Goal: Task Accomplishment & Management: Manage account settings

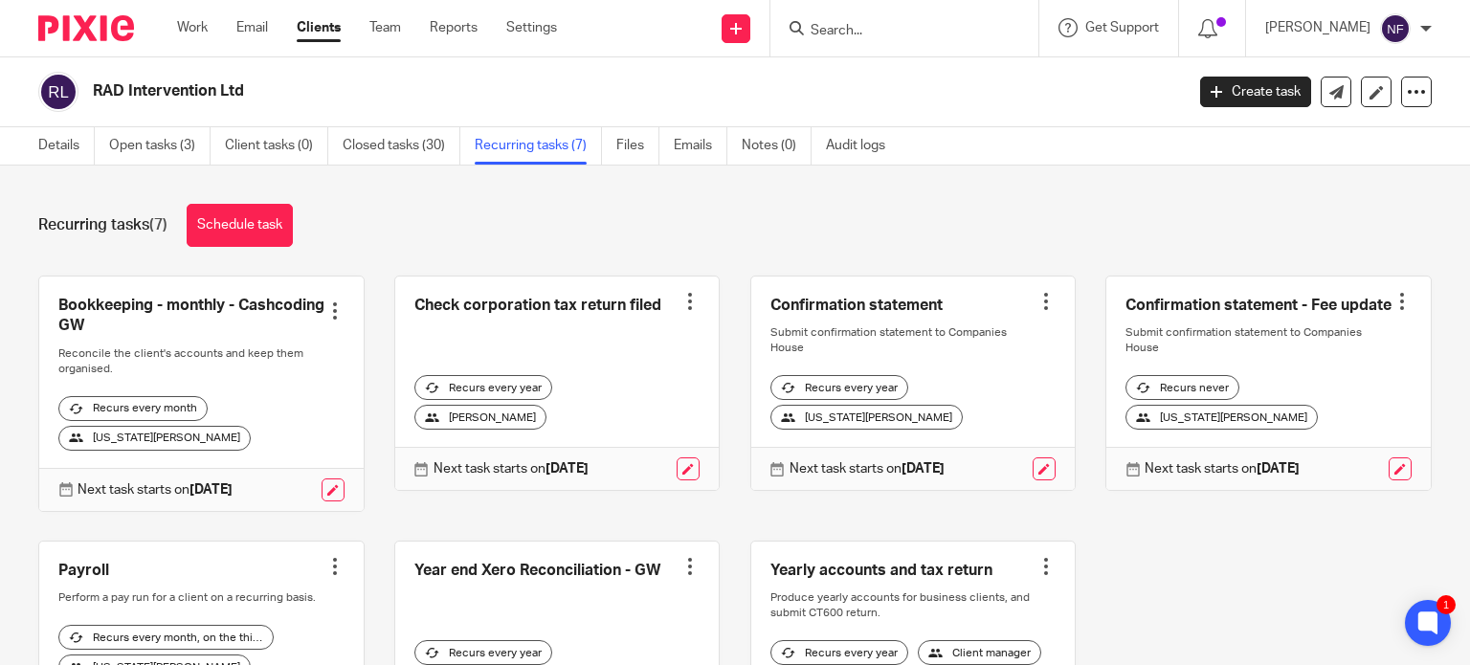
click at [877, 33] on input "Search" at bounding box center [894, 31] width 172 height 17
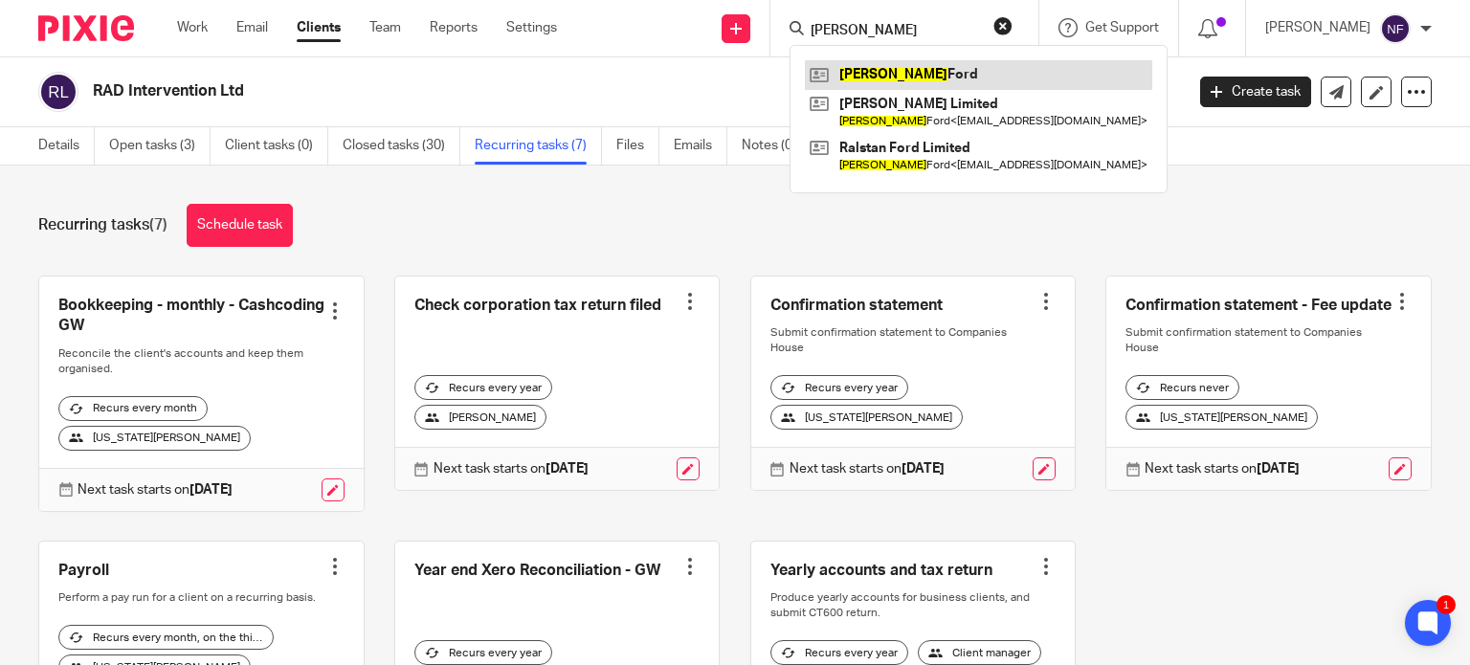
type input "natalie"
click at [899, 68] on link at bounding box center [978, 74] width 347 height 29
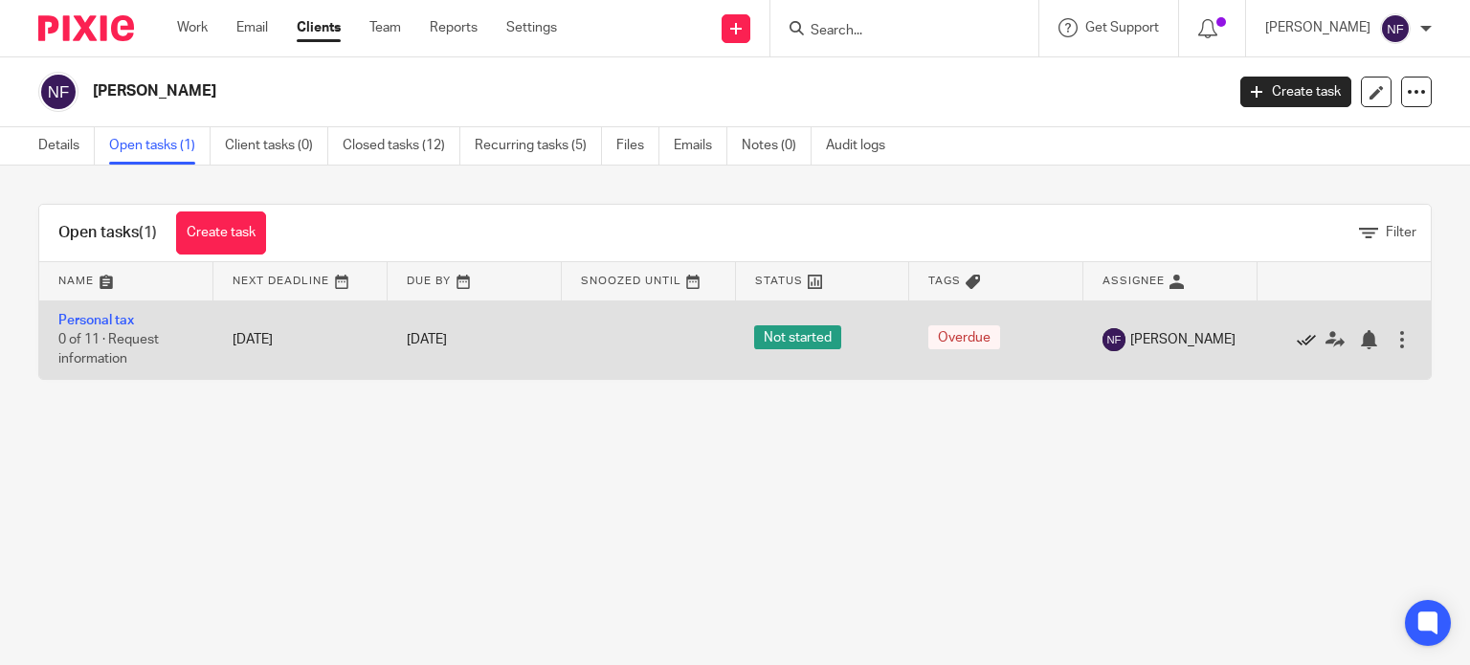
click at [1296, 340] on icon at bounding box center [1305, 339] width 19 height 19
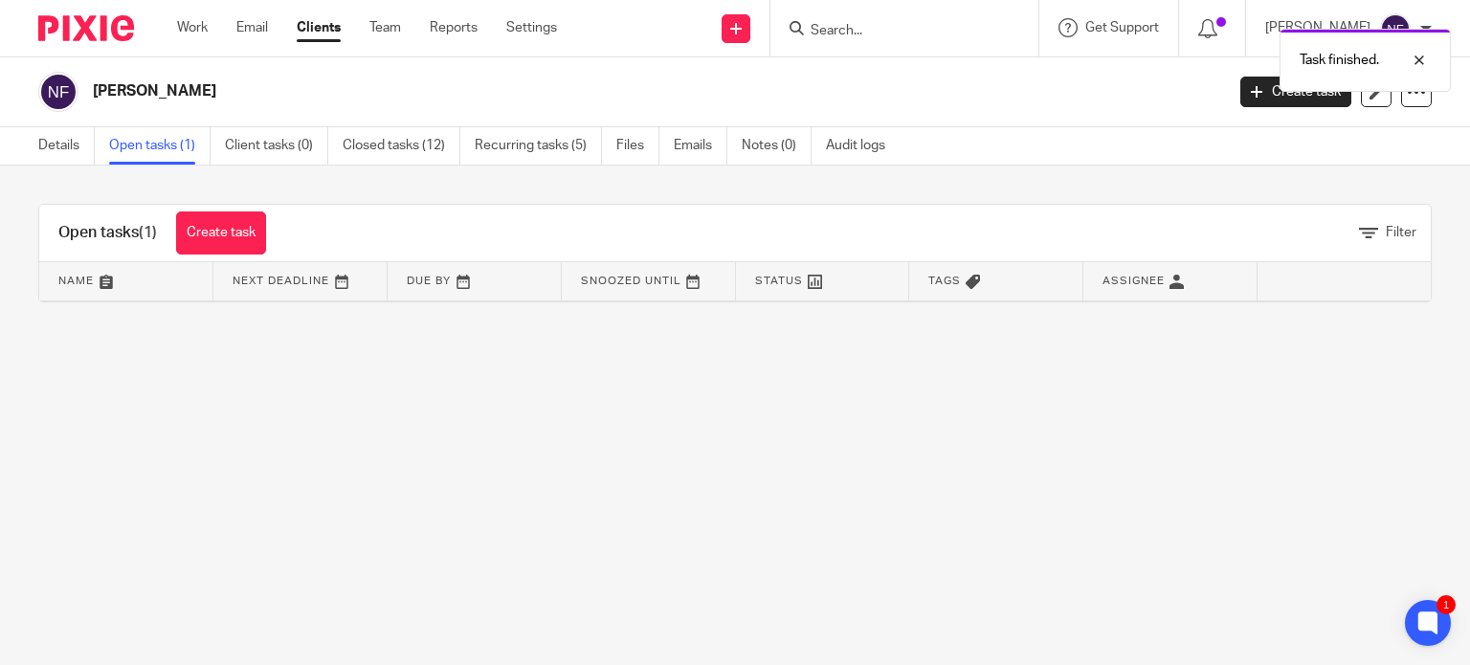
click at [948, 27] on div "Task finished." at bounding box center [1093, 55] width 716 height 73
click at [868, 31] on input "Search" at bounding box center [894, 31] width 172 height 17
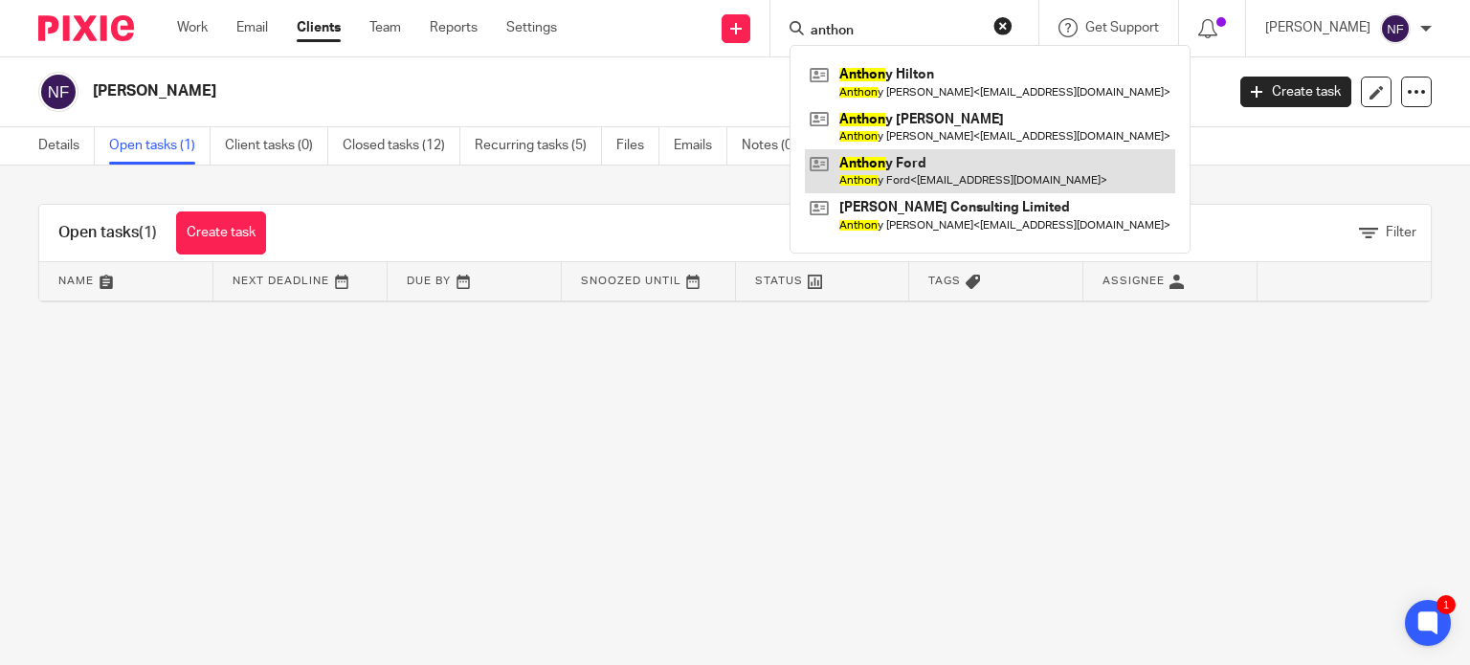
type input "anthon"
click at [957, 179] on link at bounding box center [990, 171] width 370 height 44
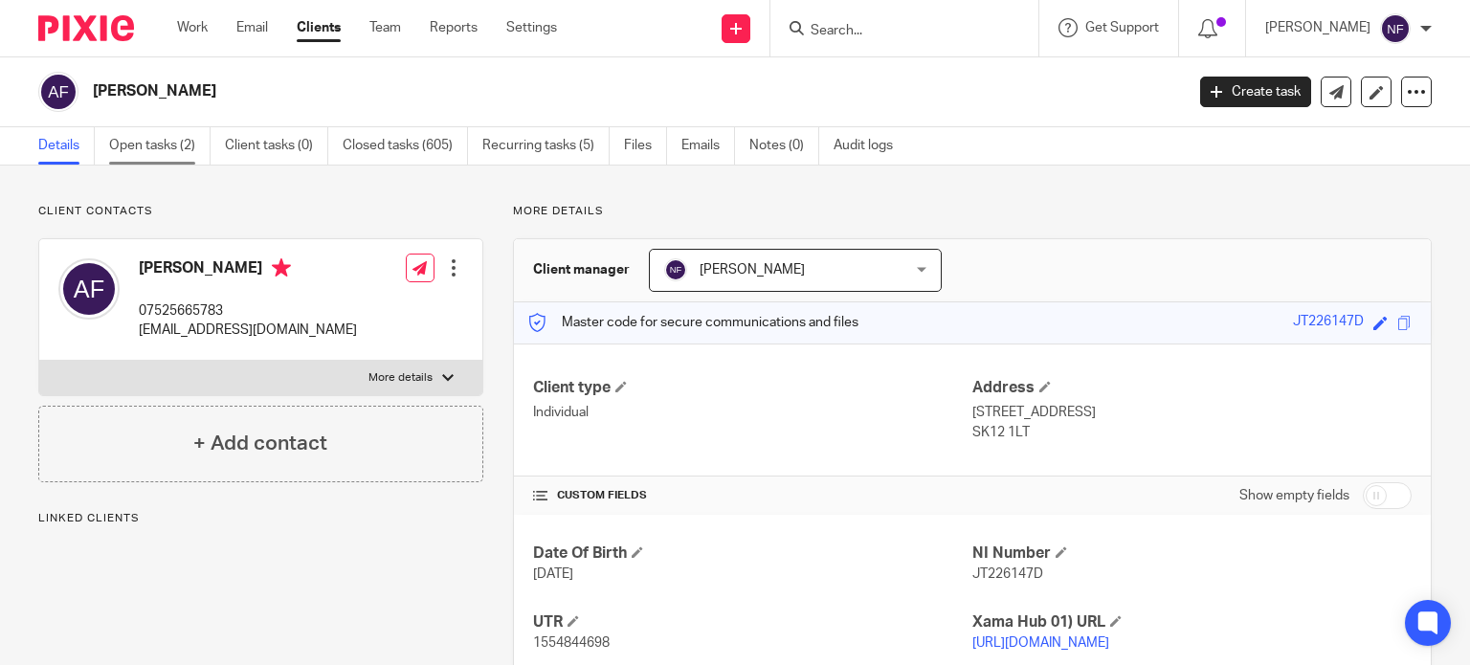
click at [159, 144] on link "Open tasks (2)" at bounding box center [159, 145] width 101 height 37
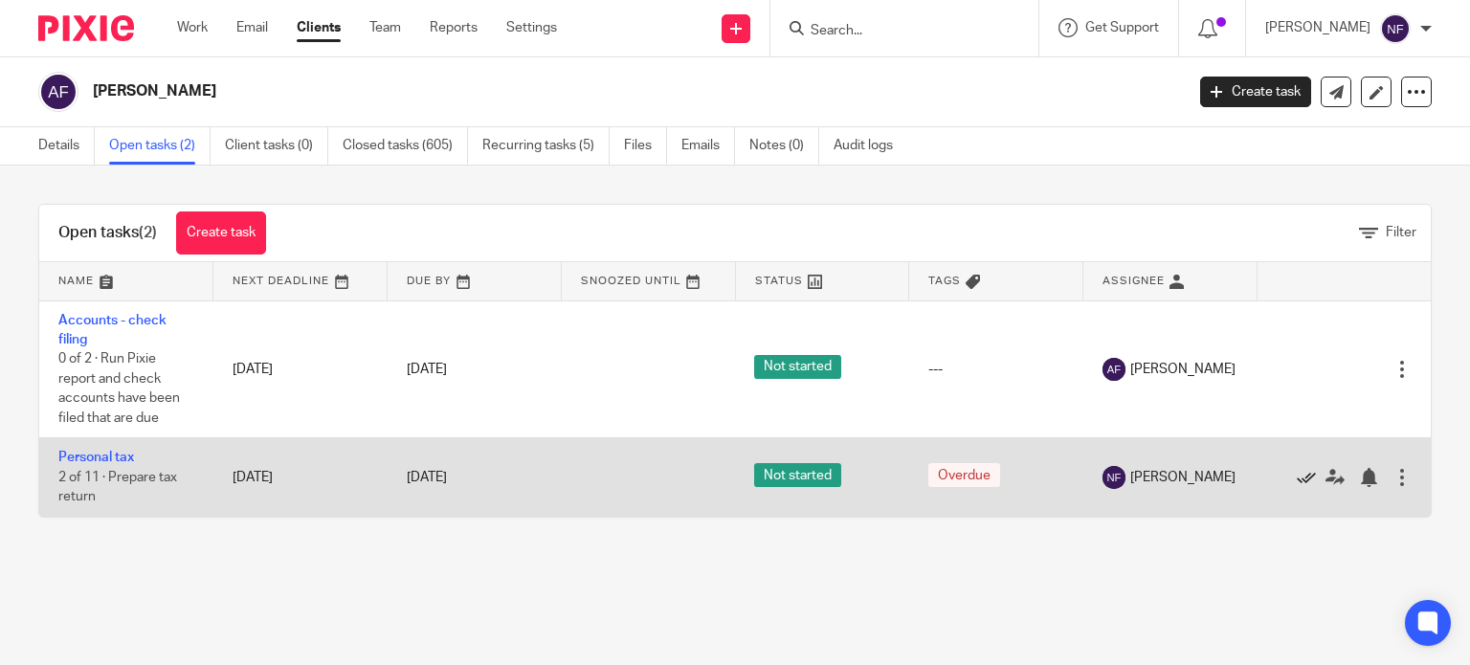
click at [1296, 475] on icon at bounding box center [1305, 477] width 19 height 19
